Goal: Information Seeking & Learning: Learn about a topic

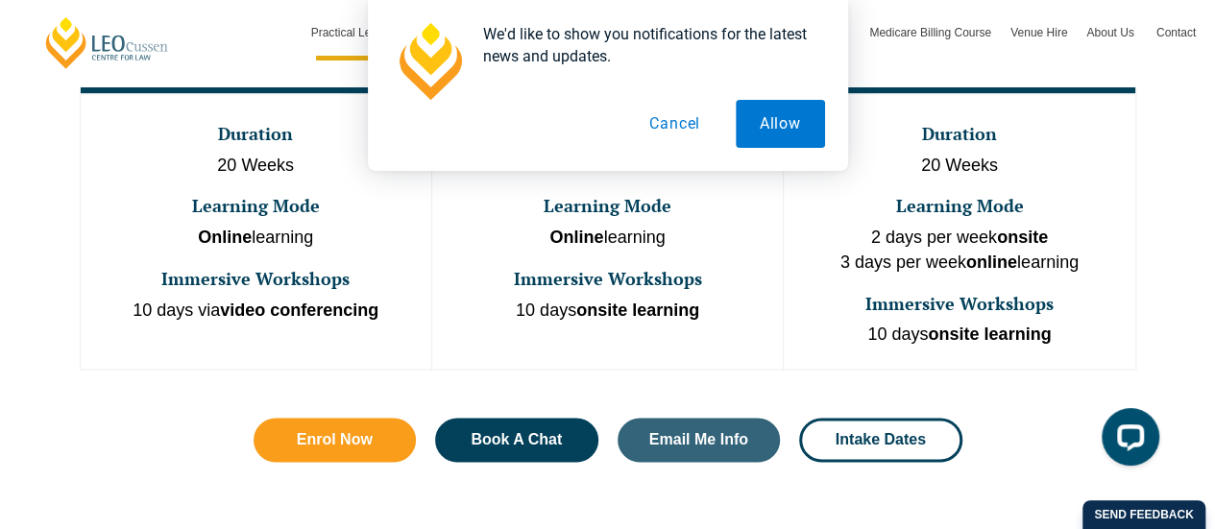
click at [653, 116] on button "Cancel" at bounding box center [674, 124] width 99 height 48
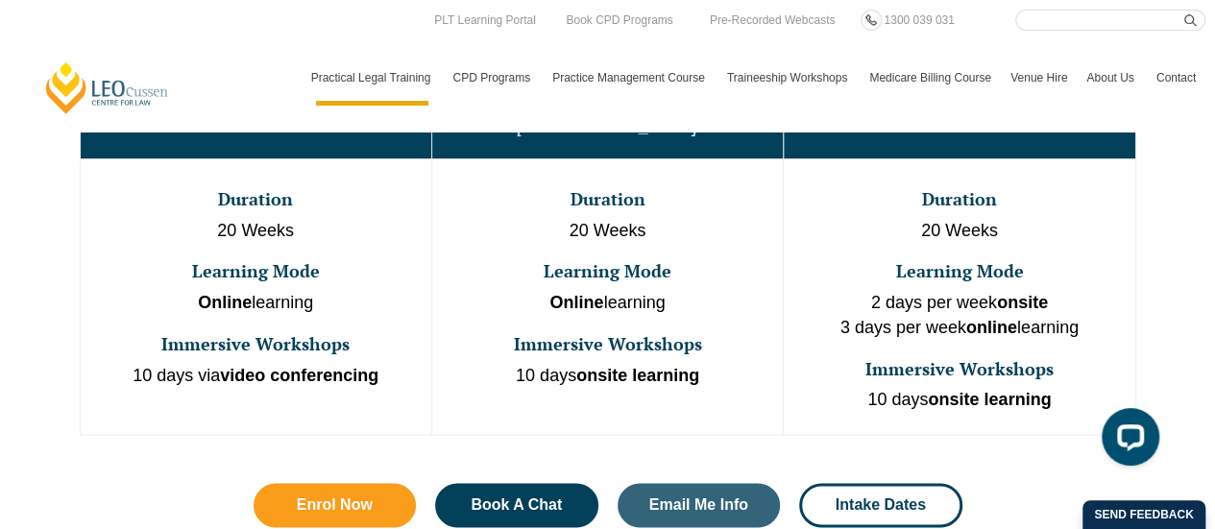
scroll to position [1172, 0]
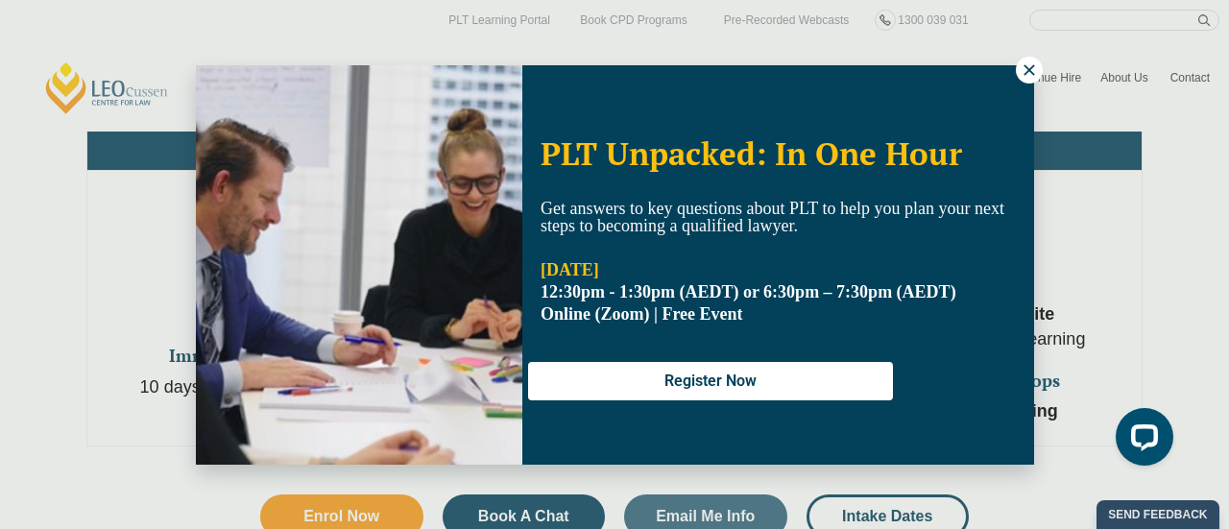
click at [1026, 69] on icon at bounding box center [1029, 69] width 17 height 17
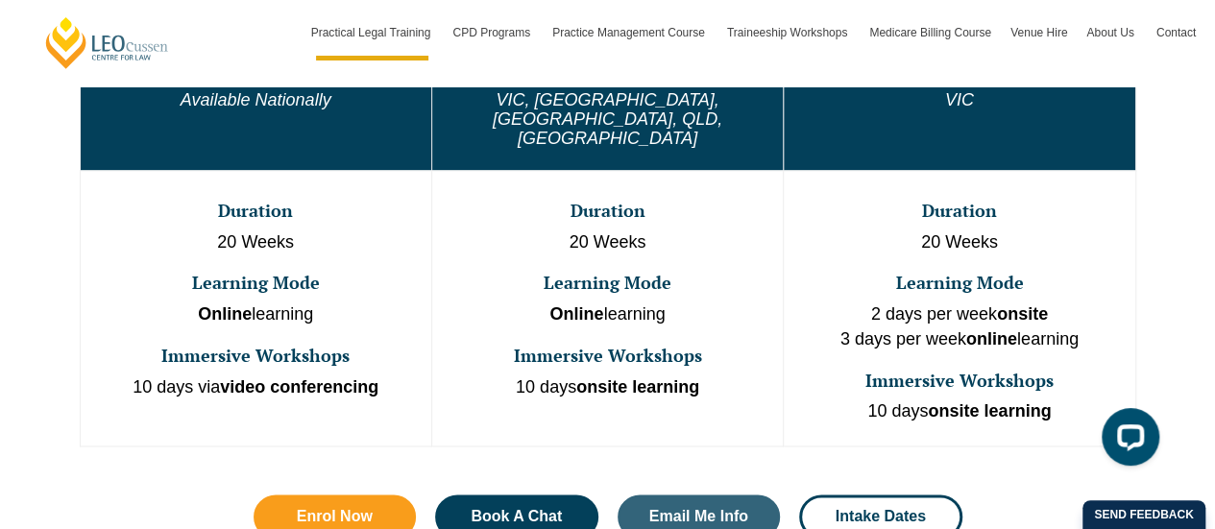
scroll to position [755, 0]
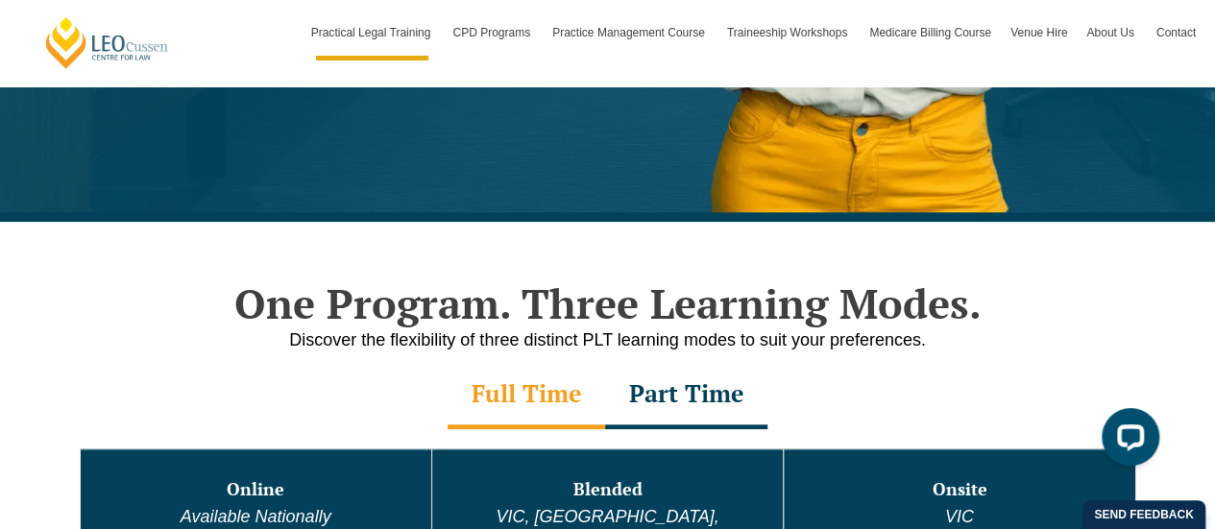
click at [671, 385] on div "Part Time" at bounding box center [686, 395] width 162 height 67
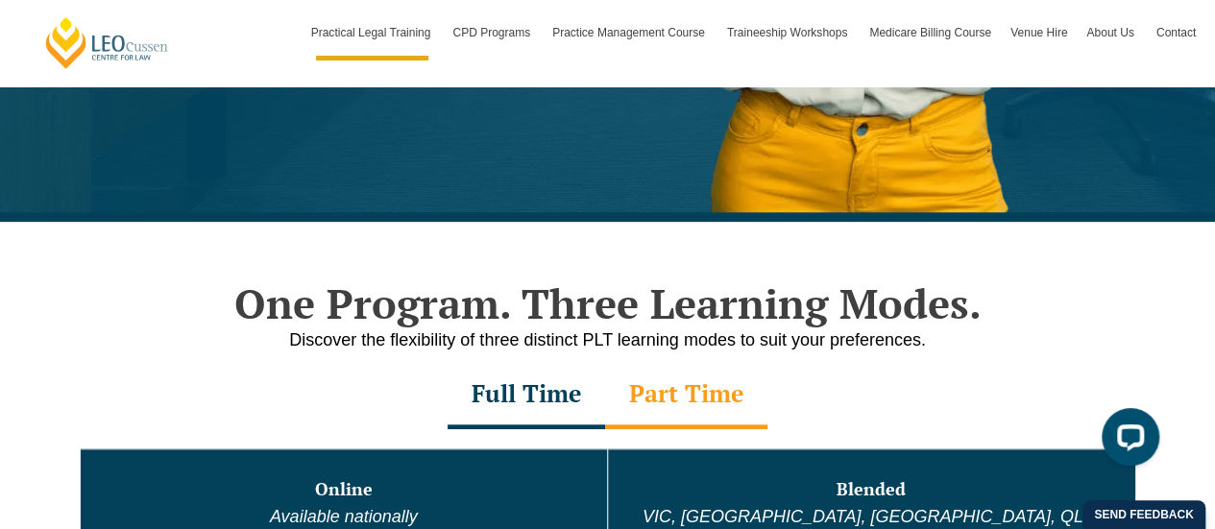
click at [554, 391] on div "Full Time" at bounding box center [525, 395] width 157 height 67
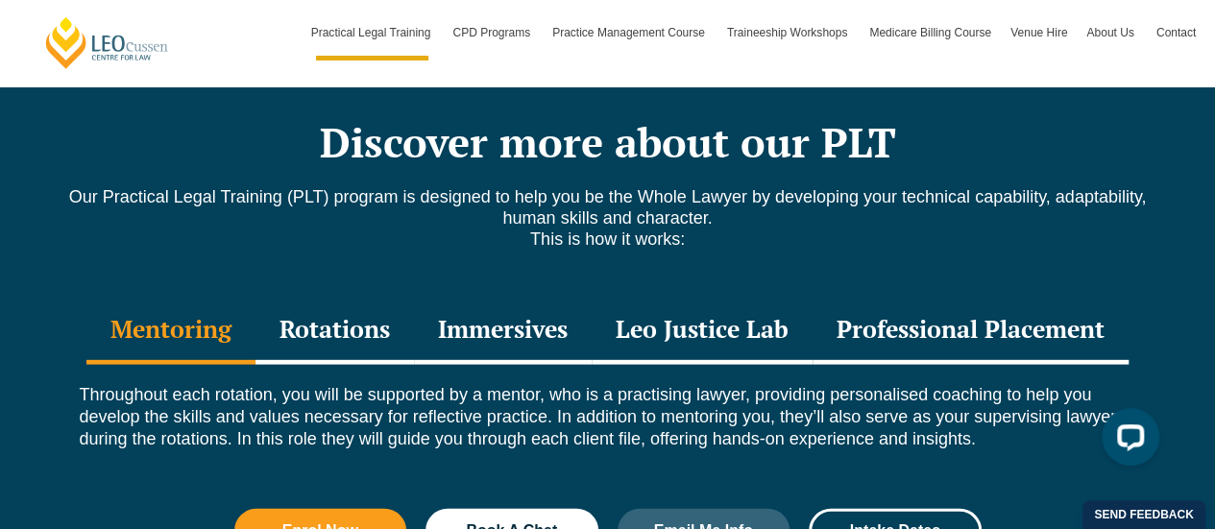
scroll to position [2650, 0]
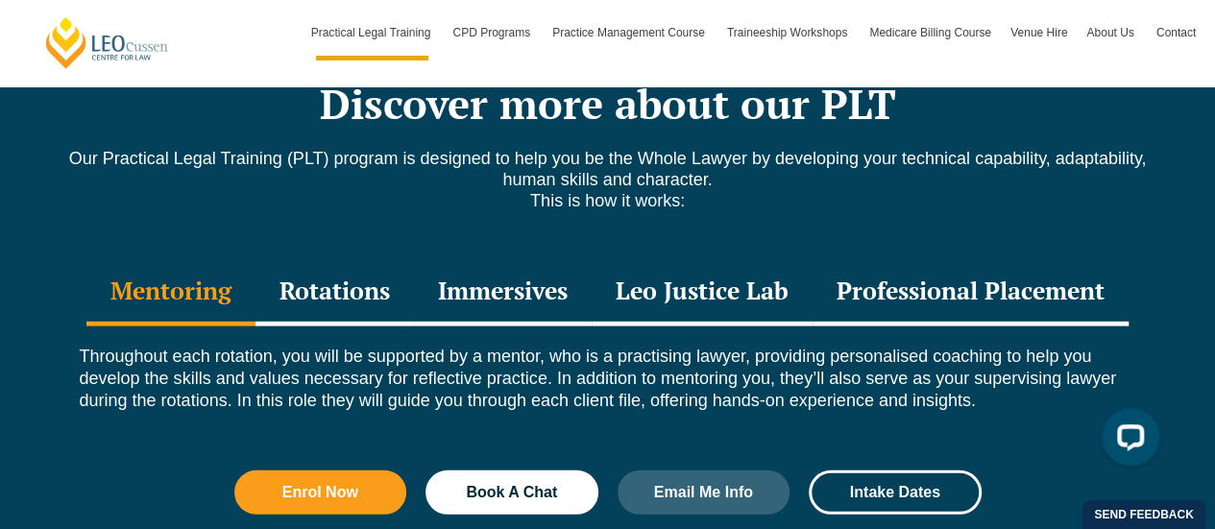
click at [363, 259] on div "Rotations" at bounding box center [334, 292] width 158 height 67
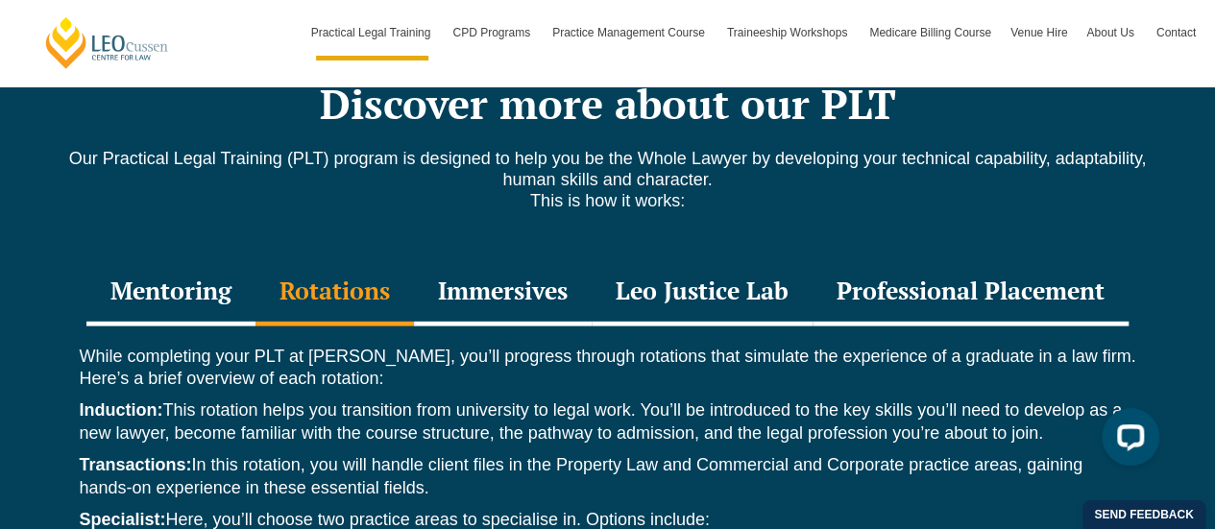
scroll to position [3066, 0]
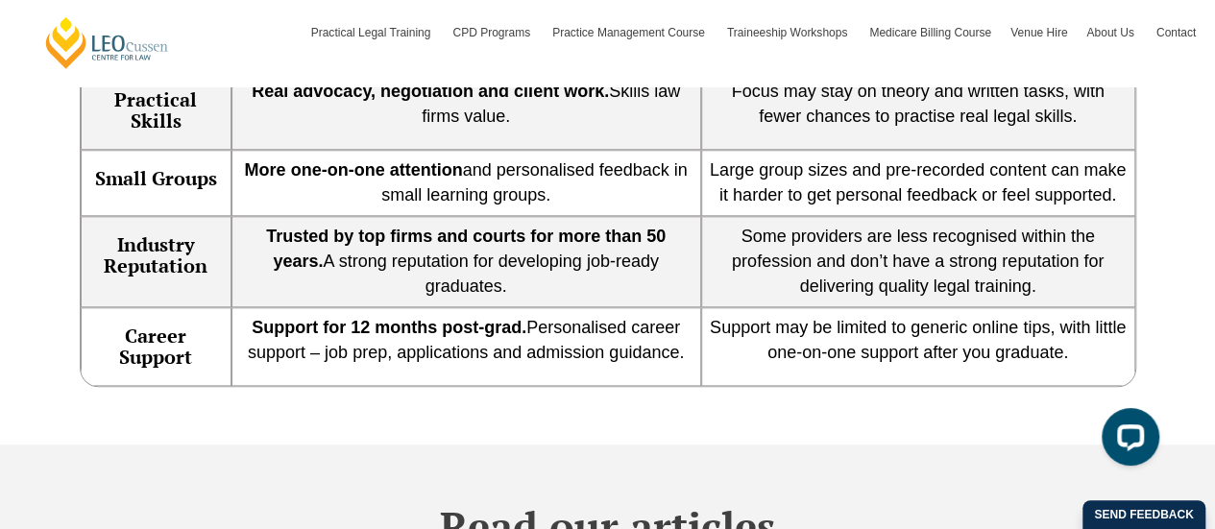
scroll to position [1248, 0]
